Goal: Task Accomplishment & Management: Manage account settings

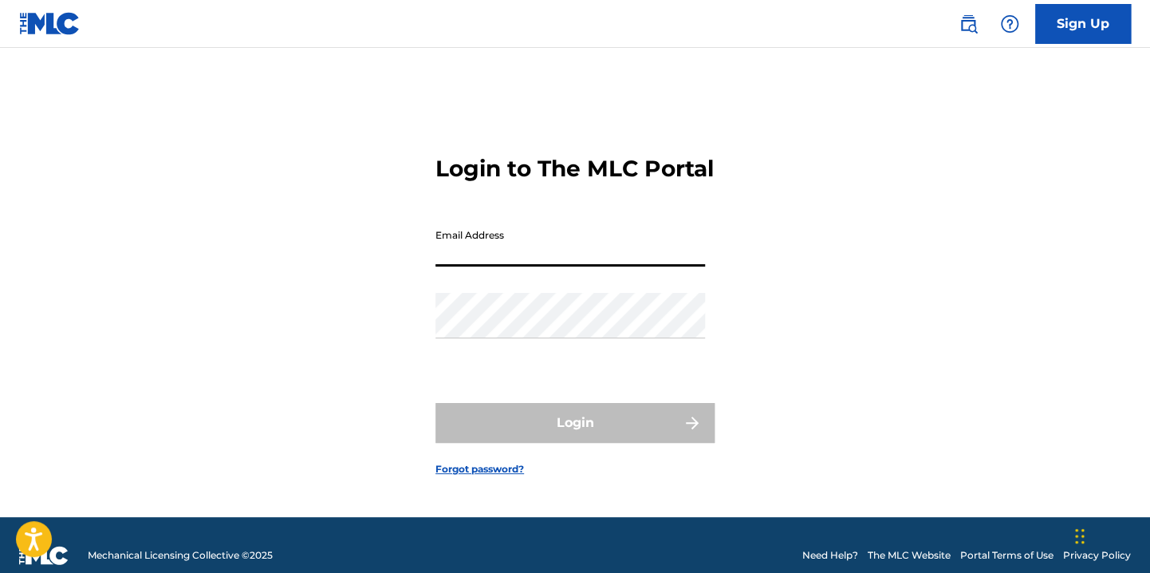
click at [579, 259] on input "Email Address" at bounding box center [570, 243] width 270 height 45
type input "[EMAIL_ADDRESS][DOMAIN_NAME]"
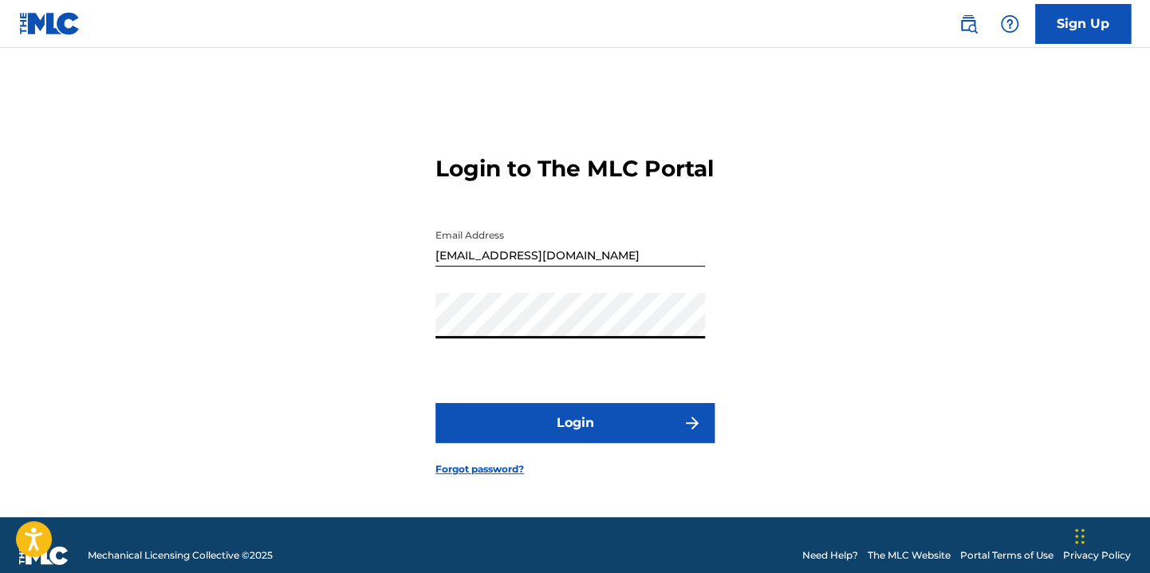
click at [435, 403] on button "Login" at bounding box center [574, 423] width 279 height 40
click at [586, 282] on div "Email Address emiliec@22dmusic.com" at bounding box center [570, 257] width 270 height 72
click at [582, 266] on input "[EMAIL_ADDRESS][DOMAIN_NAME]" at bounding box center [570, 243] width 270 height 45
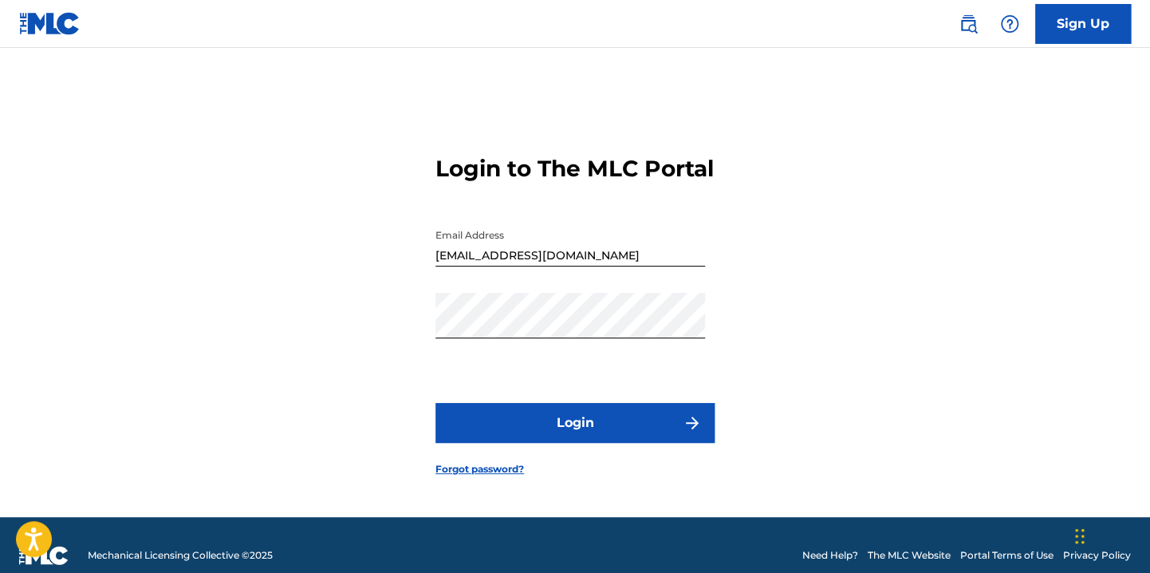
click at [582, 266] on input "[EMAIL_ADDRESS][DOMAIN_NAME]" at bounding box center [570, 243] width 270 height 45
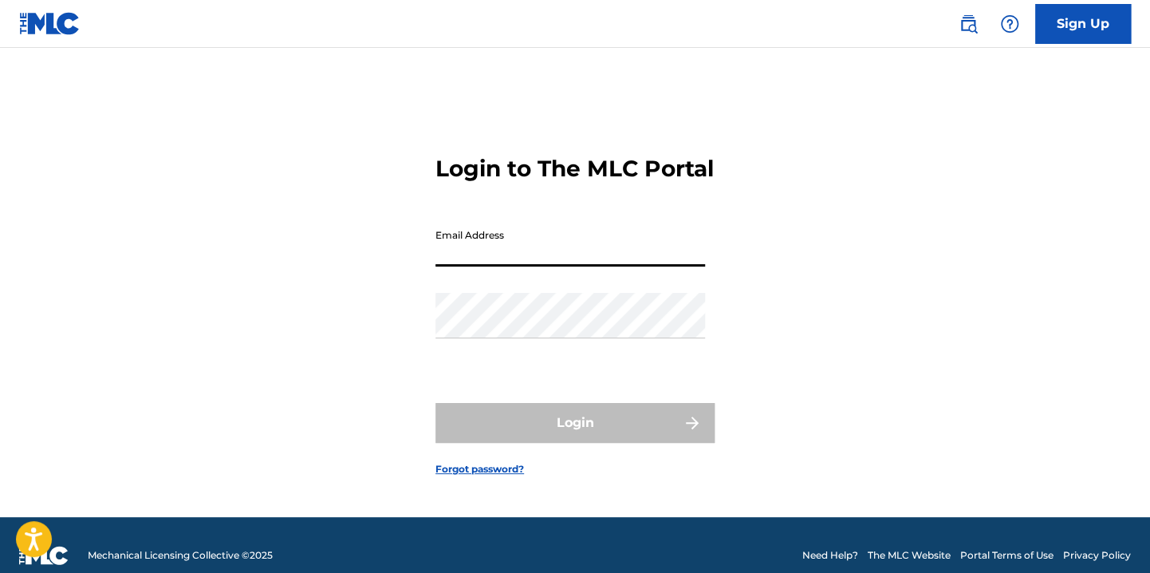
click at [609, 261] on input "Email Address" at bounding box center [570, 243] width 270 height 45
type input "[EMAIL_ADDRESS][DOMAIN_NAME]"
